Goal: Task Accomplishment & Management: Use online tool/utility

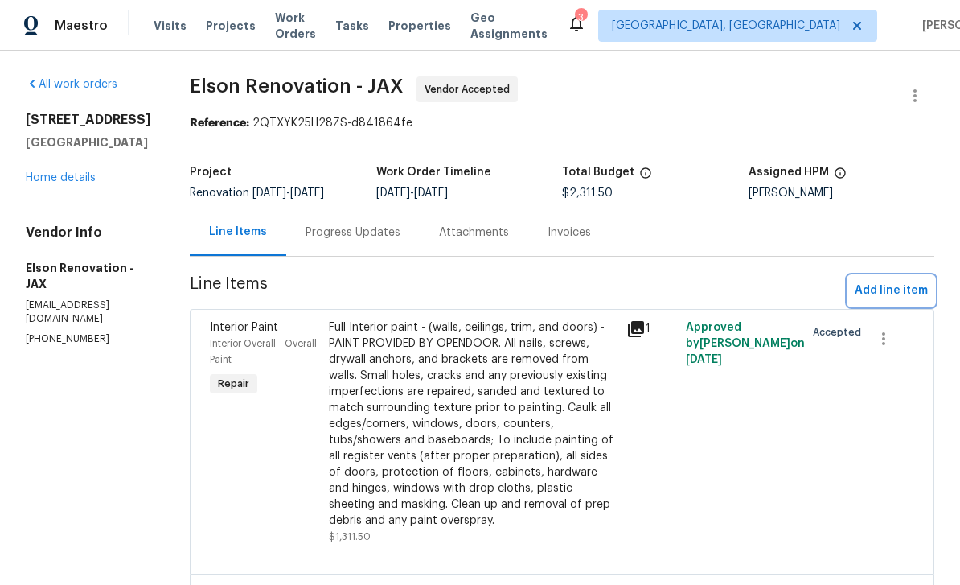
click at [894, 290] on span "Add line item" at bounding box center [891, 291] width 73 height 20
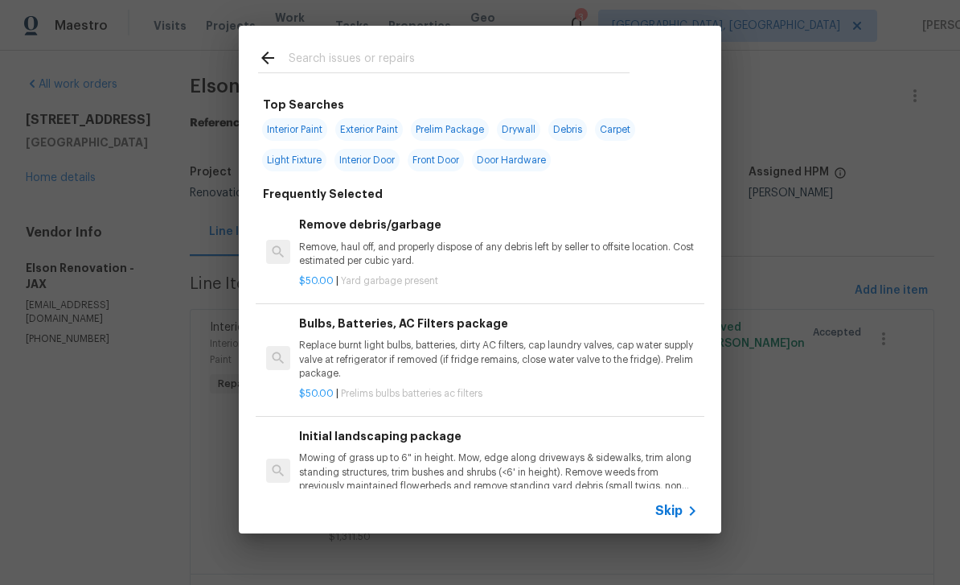
click at [446, 49] on input "text" at bounding box center [459, 60] width 341 height 24
click at [444, 47] on div at bounding box center [444, 58] width 410 height 64
click at [381, 56] on input "text" at bounding box center [459, 60] width 341 height 24
type input "Door"
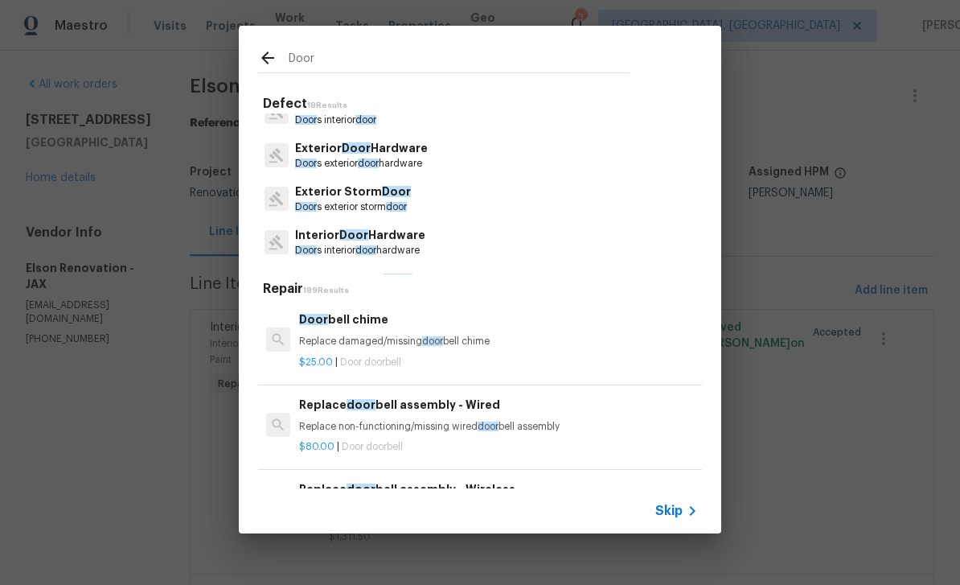
scroll to position [66, 0]
click at [365, 195] on p "Exterior Storm Door" at bounding box center [353, 192] width 116 height 17
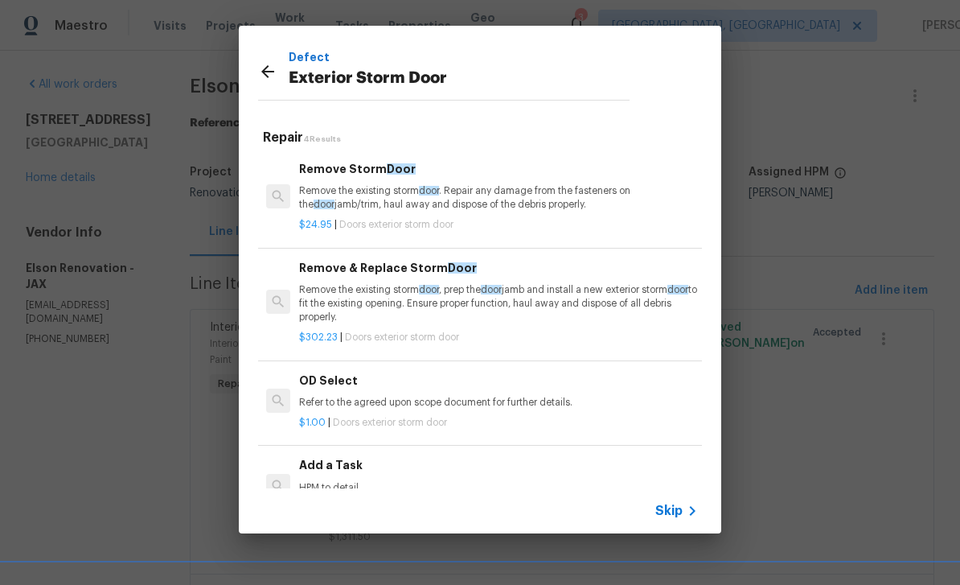
click at [249, 65] on div "Defect Exterior Storm Door" at bounding box center [444, 71] width 410 height 91
click at [260, 76] on icon at bounding box center [267, 71] width 19 height 19
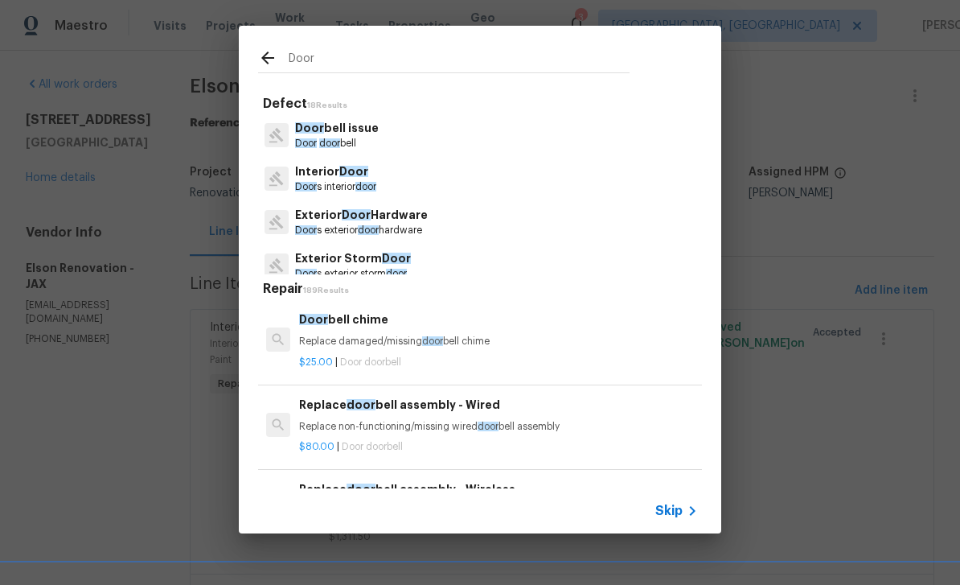
click at [347, 167] on span "Door" at bounding box center [353, 171] width 29 height 11
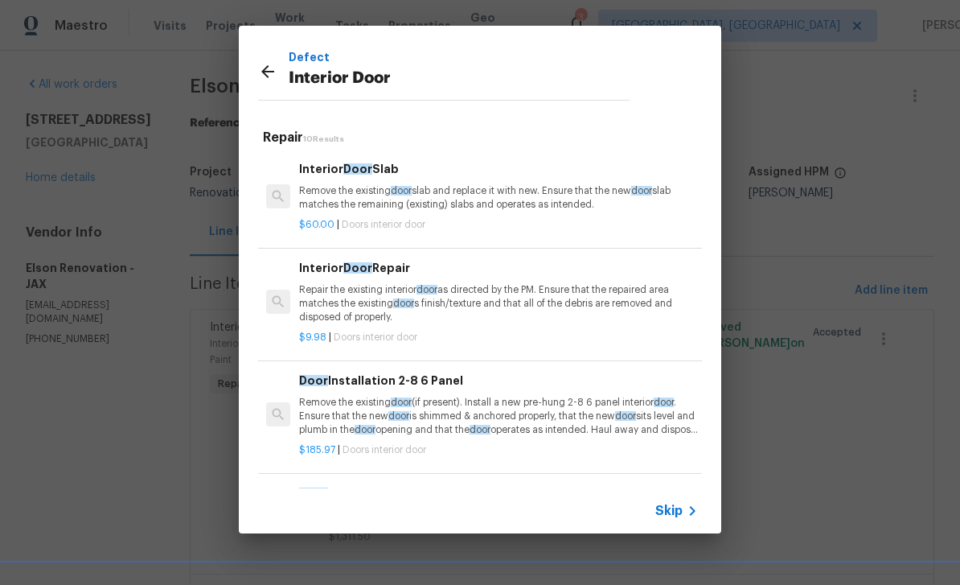
click at [450, 195] on p "Remove the existing door slab and replace it with new. Ensure that the new door…" at bounding box center [498, 197] width 399 height 27
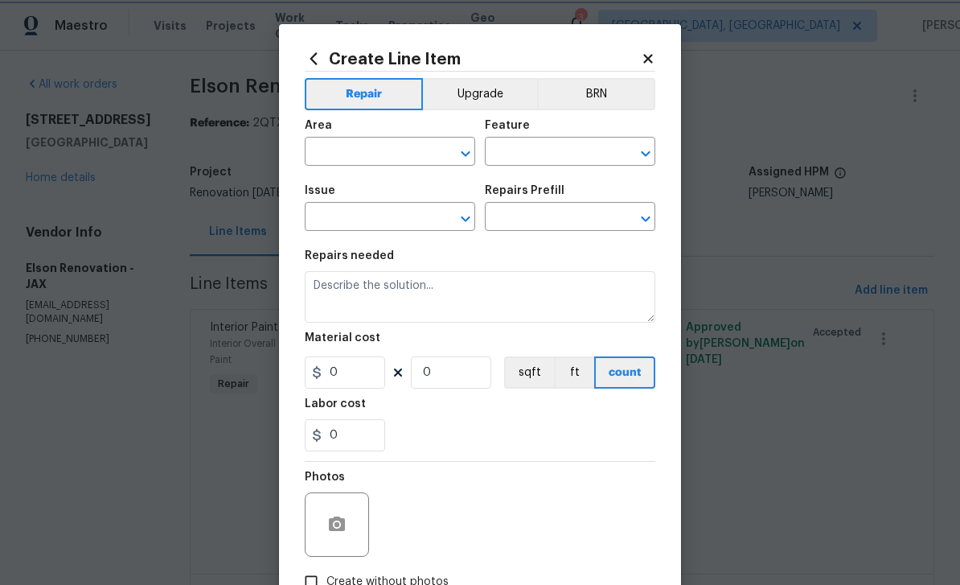
type input "Interior Door"
type input "Interior Door Slab $60.00"
type textarea "Remove the existing door slab and replace it with new. Ensure that the new door…"
type input "60"
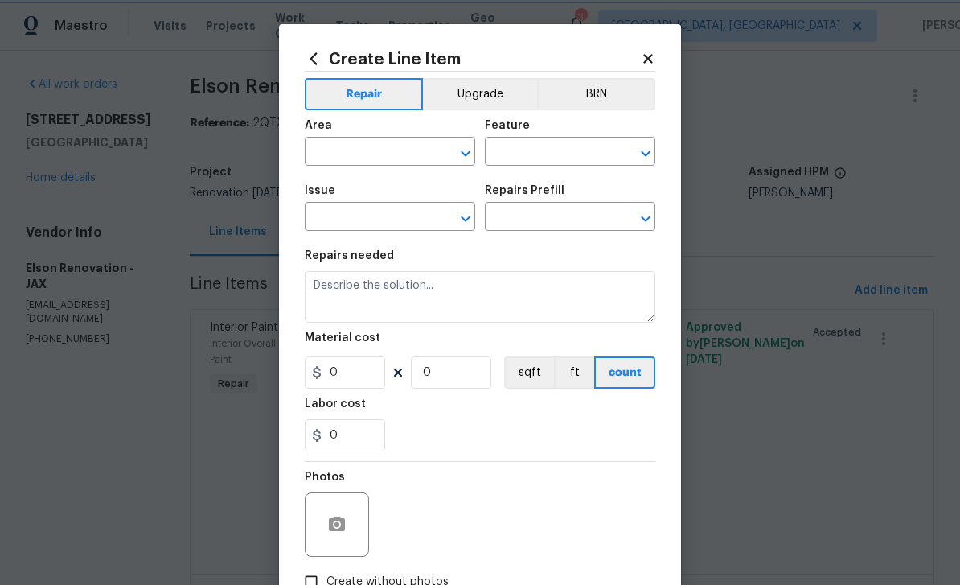
type input "1"
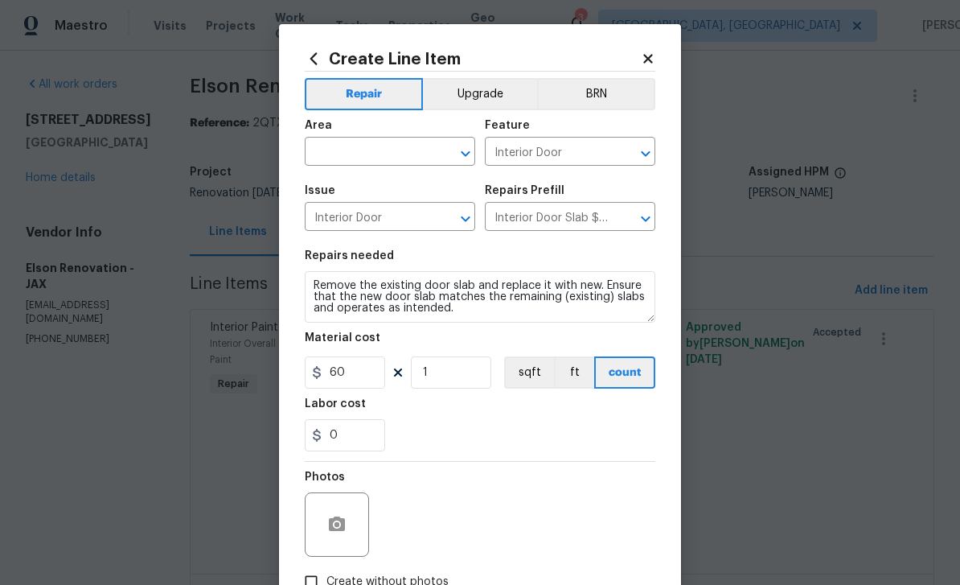
click at [377, 155] on input "text" at bounding box center [367, 153] width 125 height 25
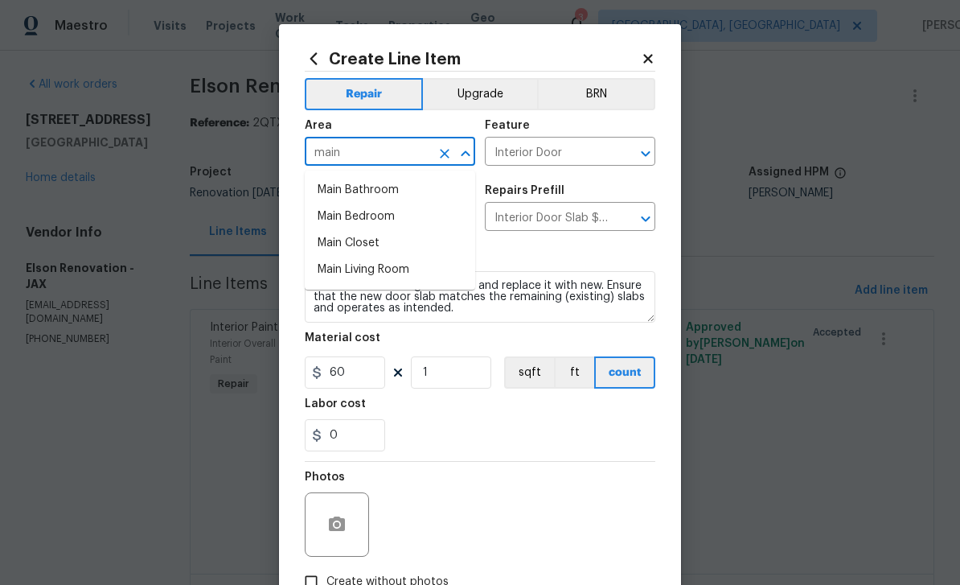
click at [387, 224] on li "Main Bedroom" at bounding box center [390, 216] width 170 height 27
type input "Main Bedroom"
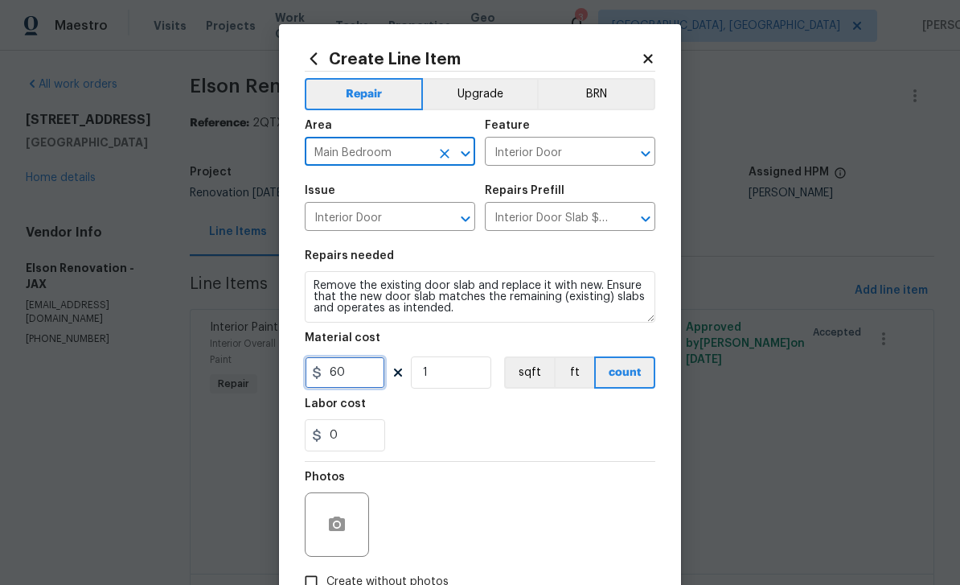
click at [367, 368] on input "60" at bounding box center [345, 372] width 80 height 32
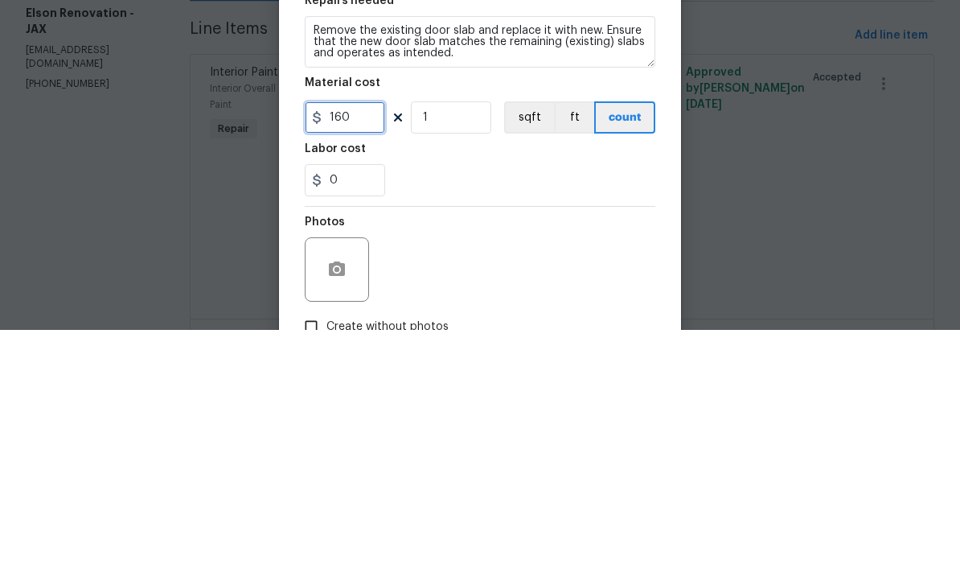
type input "160"
click at [513, 419] on div "0" at bounding box center [480, 435] width 351 height 32
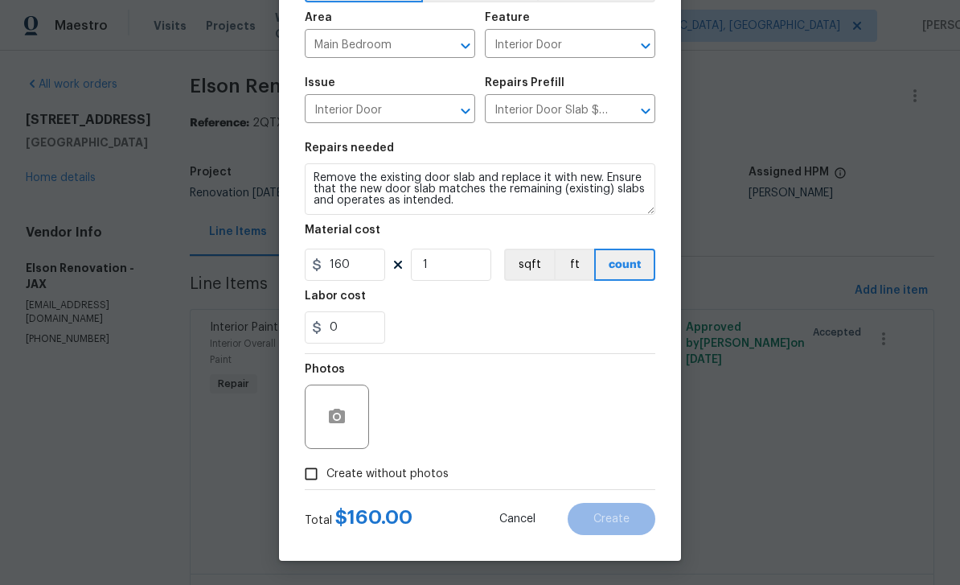
scroll to position [111, 0]
click at [330, 421] on icon "button" at bounding box center [337, 415] width 16 height 14
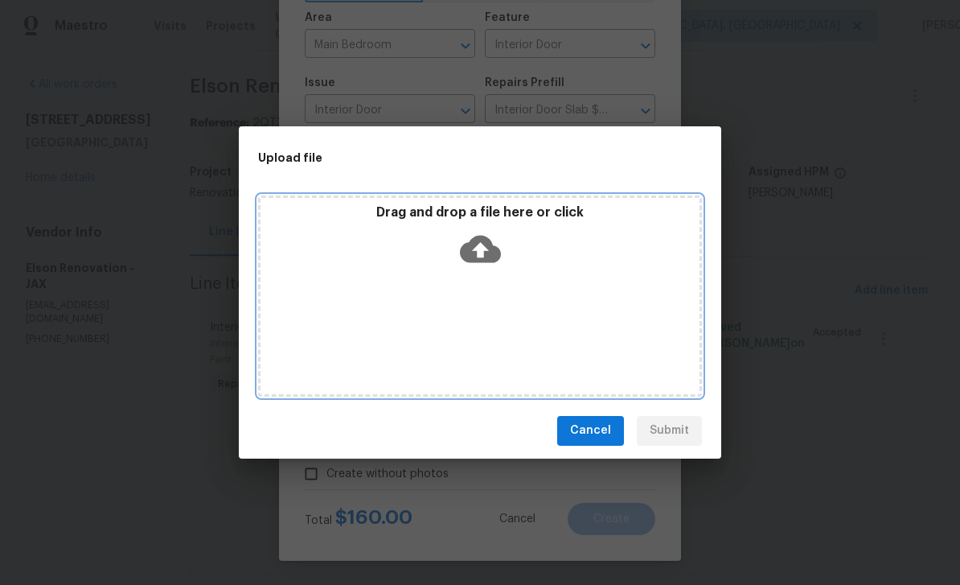
click at [481, 243] on icon at bounding box center [480, 248] width 41 height 41
click at [469, 237] on icon at bounding box center [480, 248] width 41 height 41
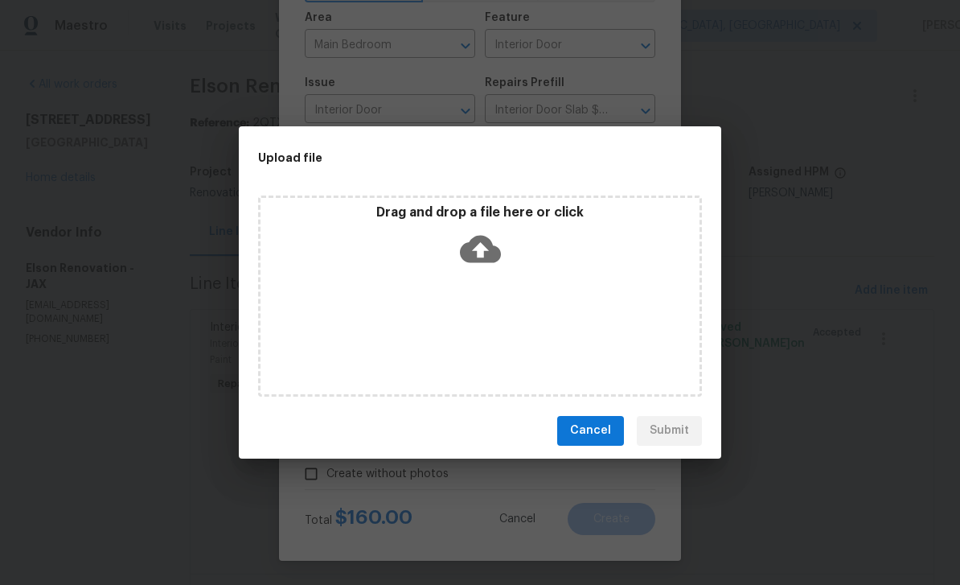
click at [605, 429] on span "Cancel" at bounding box center [590, 431] width 41 height 20
